Goal: Find specific page/section: Find specific page/section

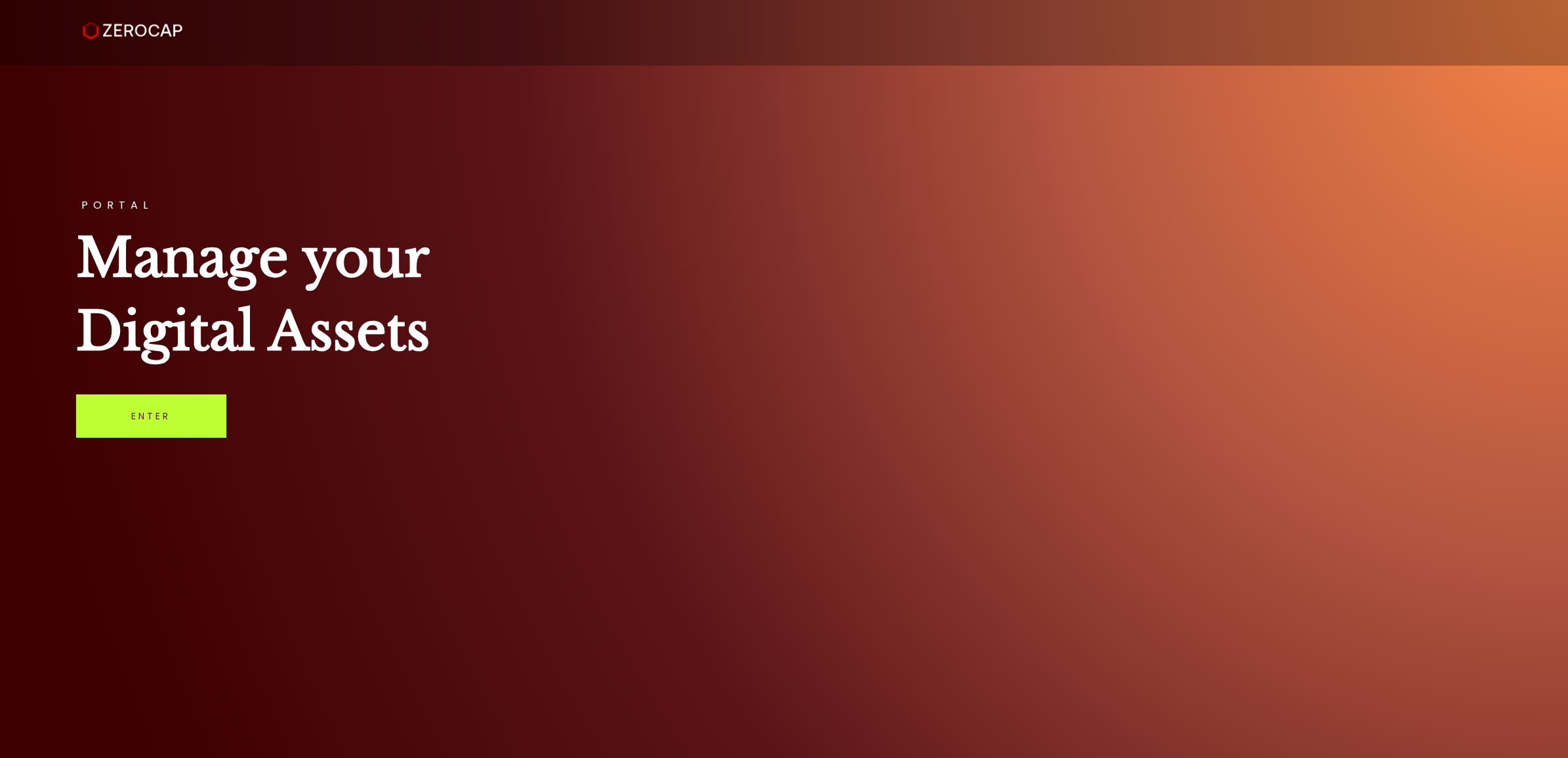
click at [153, 395] on link "Enter" at bounding box center [151, 416] width 150 height 43
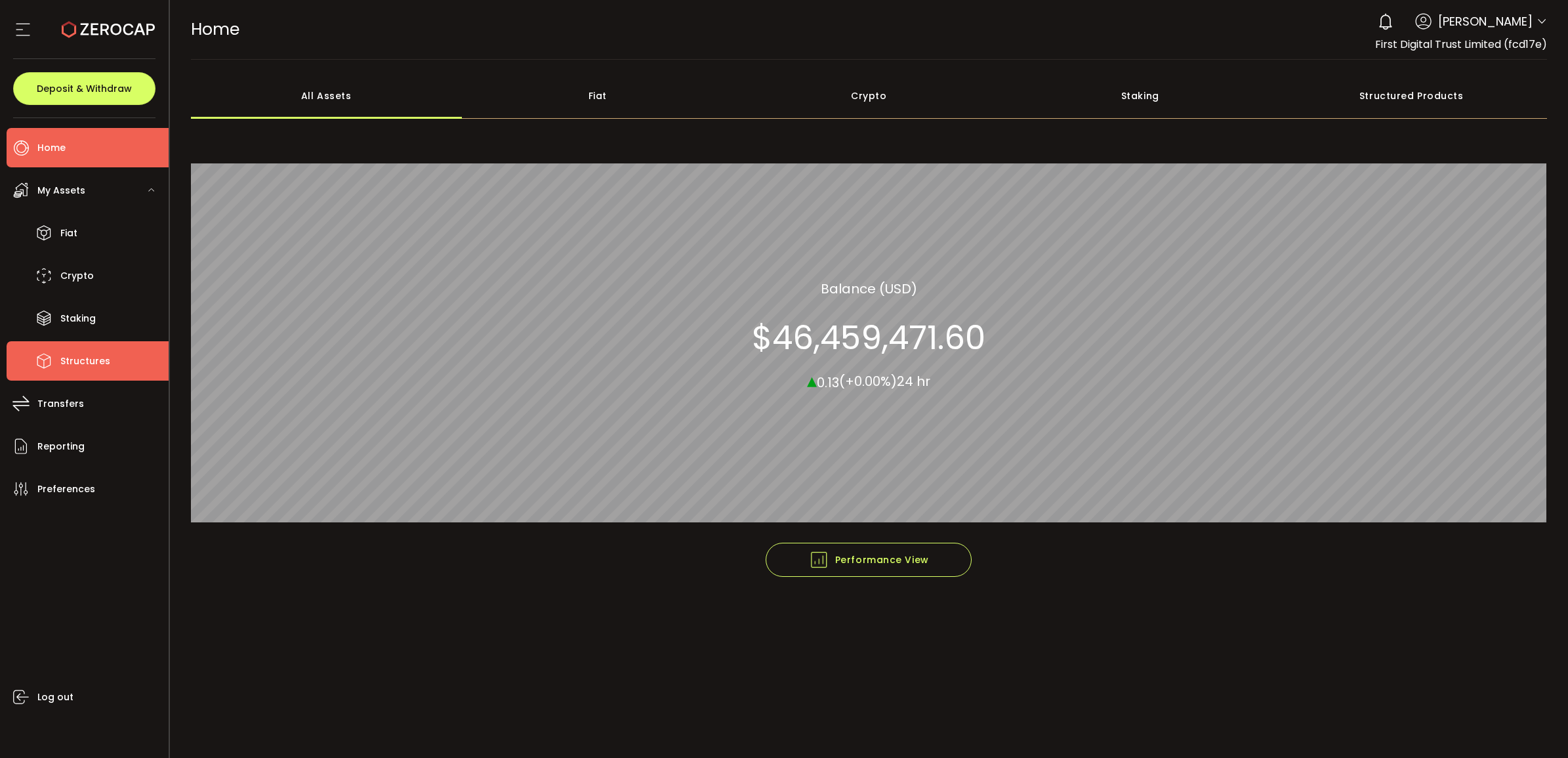
click at [116, 359] on li "Structures" at bounding box center [87, 361] width 162 height 40
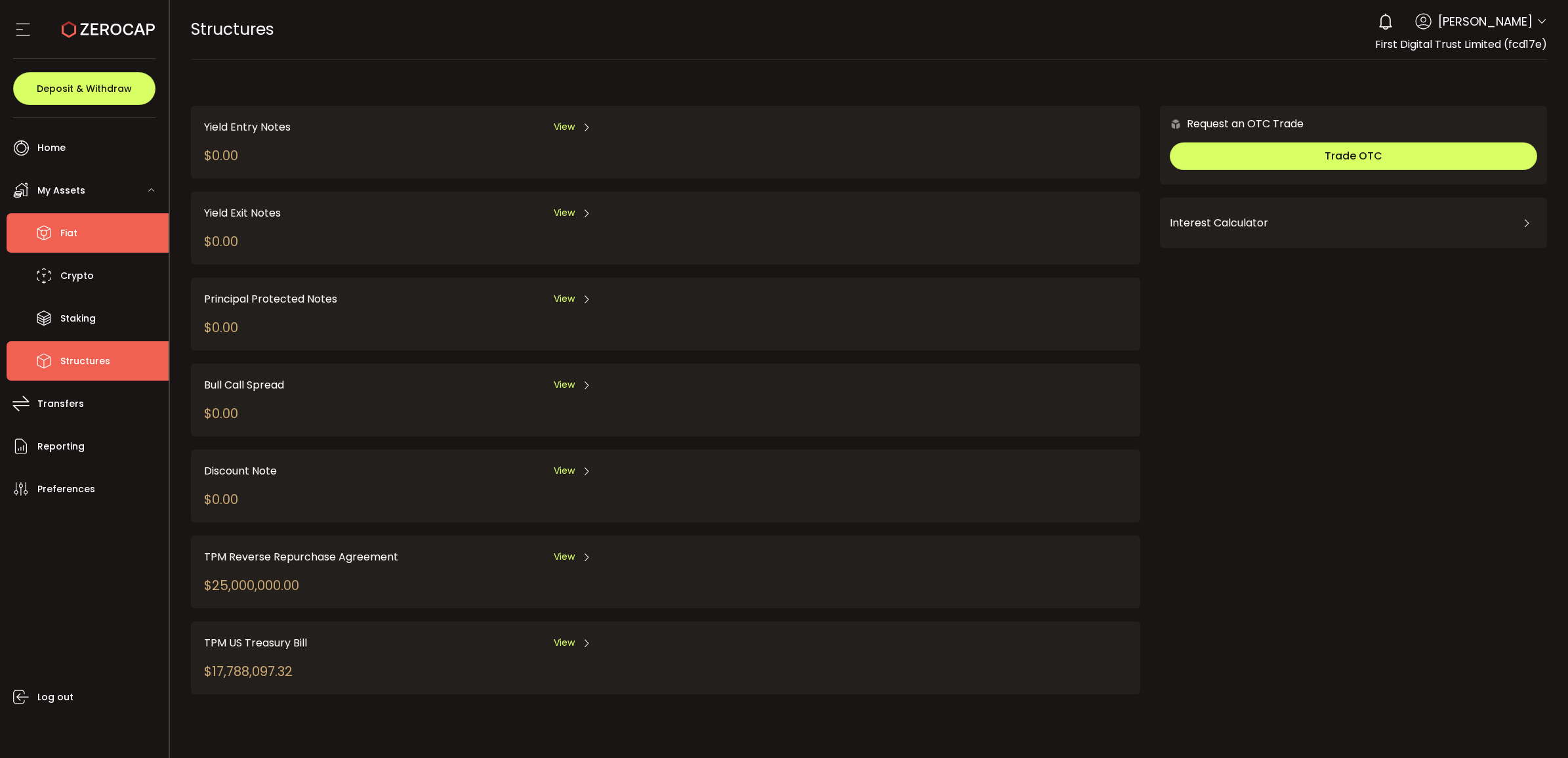
click at [82, 217] on li "Fiat" at bounding box center [87, 233] width 162 height 40
